Goal: Information Seeking & Learning: Learn about a topic

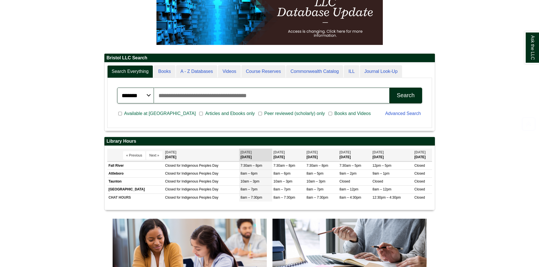
scroll to position [141, 0]
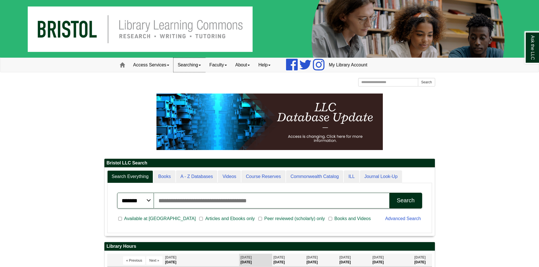
click at [202, 66] on link "Searching" at bounding box center [189, 65] width 32 height 14
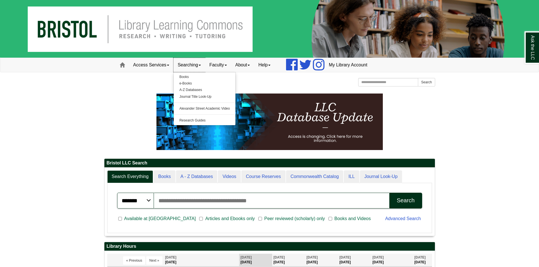
click at [201, 66] on link "Searching" at bounding box center [189, 65] width 32 height 14
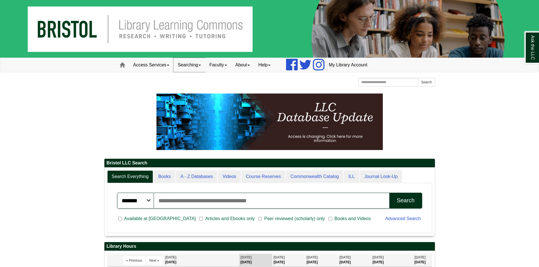
click at [201, 66] on link "Searching" at bounding box center [189, 65] width 32 height 14
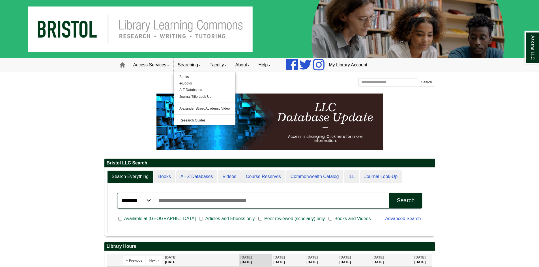
click at [201, 66] on link "Searching" at bounding box center [189, 65] width 32 height 14
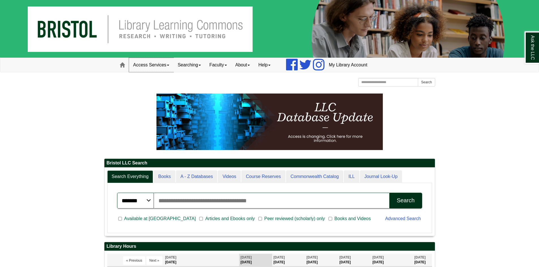
click at [172, 67] on link "Access Services" at bounding box center [151, 65] width 44 height 14
click at [198, 67] on link "Searching" at bounding box center [189, 65] width 32 height 14
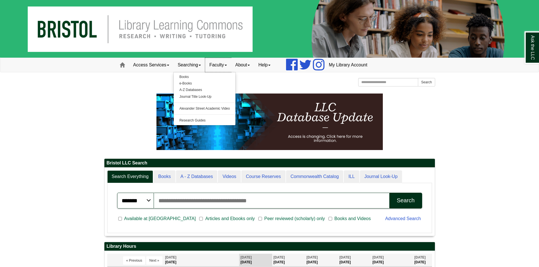
click at [231, 64] on link "Faculty" at bounding box center [218, 65] width 26 height 14
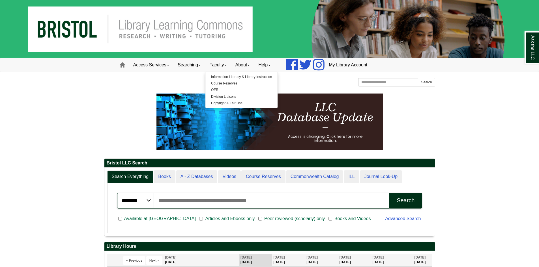
click at [246, 66] on link "About" at bounding box center [242, 65] width 23 height 14
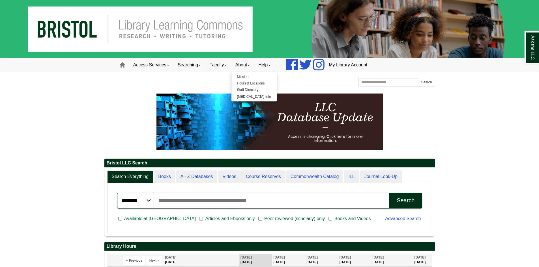
click at [270, 64] on link "Help" at bounding box center [264, 65] width 21 height 14
click at [413, 115] on p at bounding box center [269, 122] width 331 height 57
click at [186, 62] on link "Searching" at bounding box center [189, 65] width 32 height 14
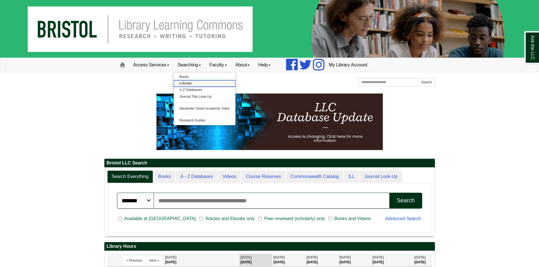
click at [196, 84] on link "e-Books" at bounding box center [205, 83] width 62 height 7
